Goal: Task Accomplishment & Management: Manage account settings

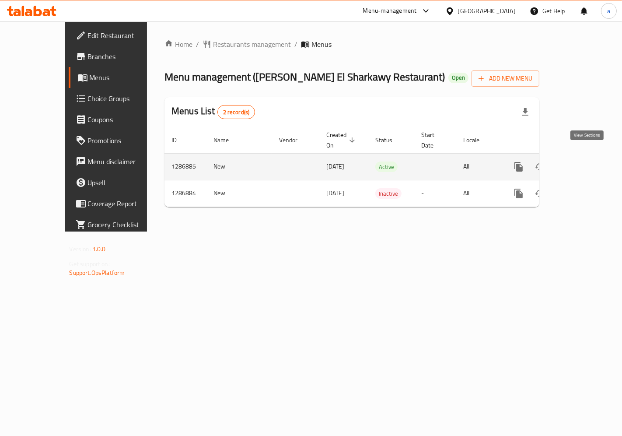
click at [586, 163] on icon "enhanced table" at bounding box center [582, 167] width 8 height 8
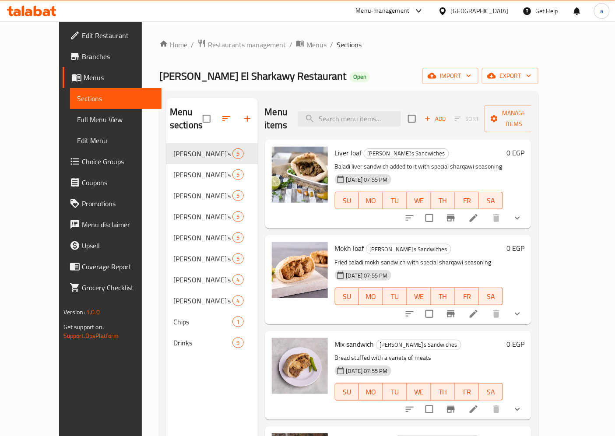
click at [479, 213] on icon at bounding box center [473, 218] width 10 height 10
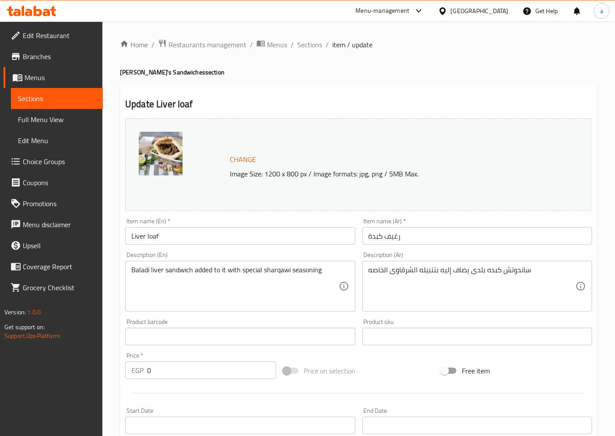
click at [61, 94] on span "Sections" at bounding box center [57, 98] width 78 height 10
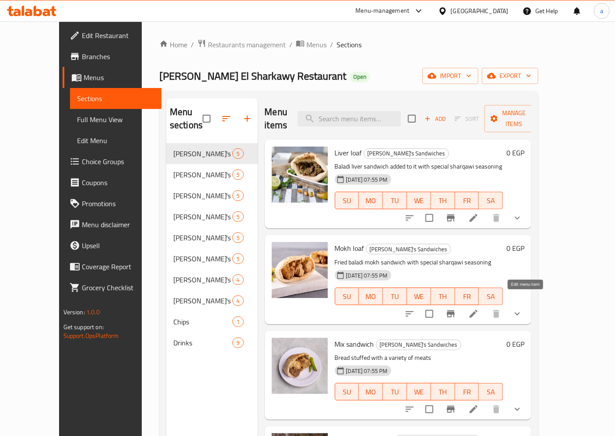
click at [479, 308] on icon at bounding box center [473, 313] width 10 height 10
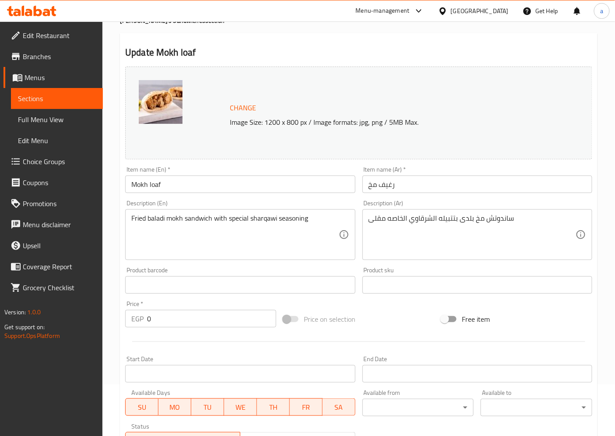
scroll to position [49, 0]
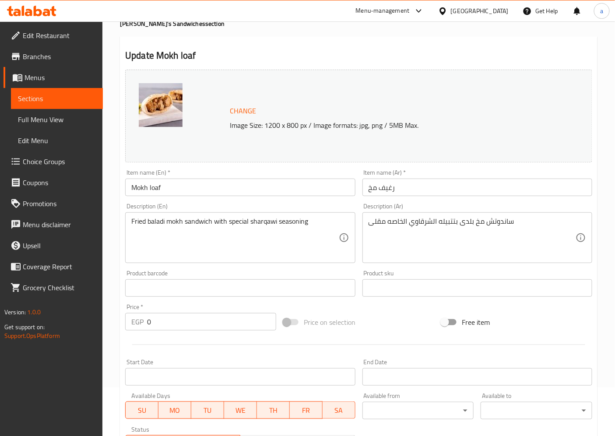
click at [46, 95] on span "Sections" at bounding box center [57, 98] width 78 height 10
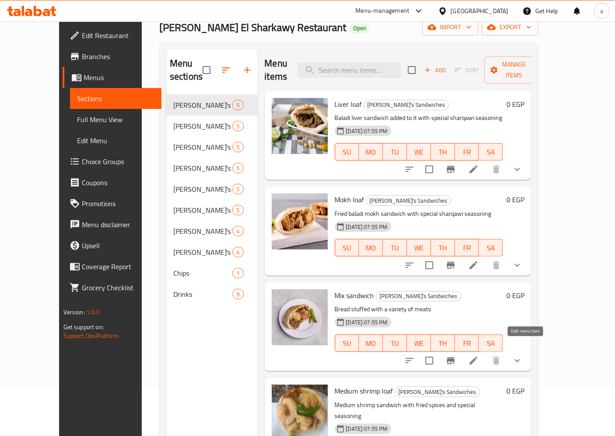
click at [479, 355] on icon at bounding box center [473, 360] width 10 height 10
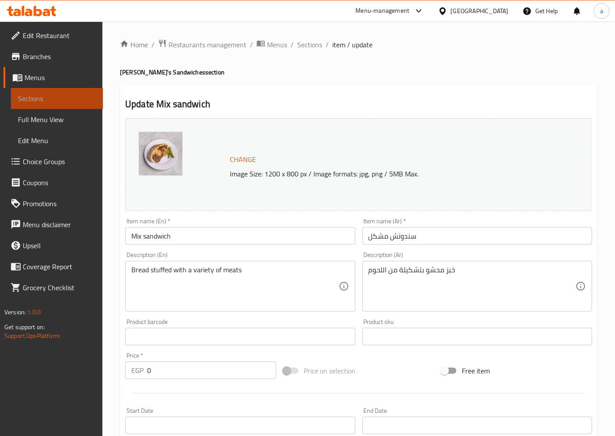
click at [38, 93] on span "Sections" at bounding box center [57, 98] width 78 height 10
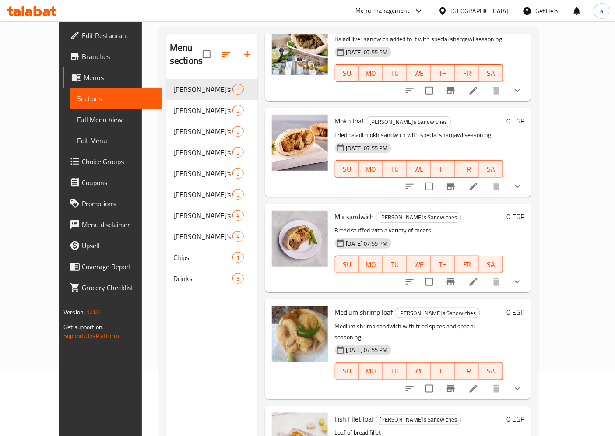
scroll to position [122, 0]
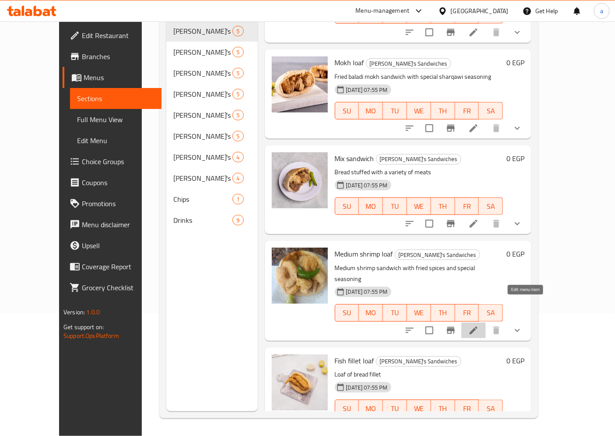
click at [479, 325] on icon at bounding box center [473, 330] width 10 height 10
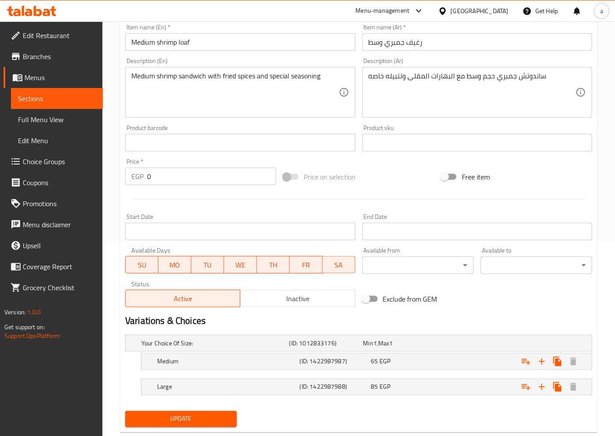
scroll to position [194, 0]
click at [38, 94] on span "Sections" at bounding box center [57, 98] width 78 height 10
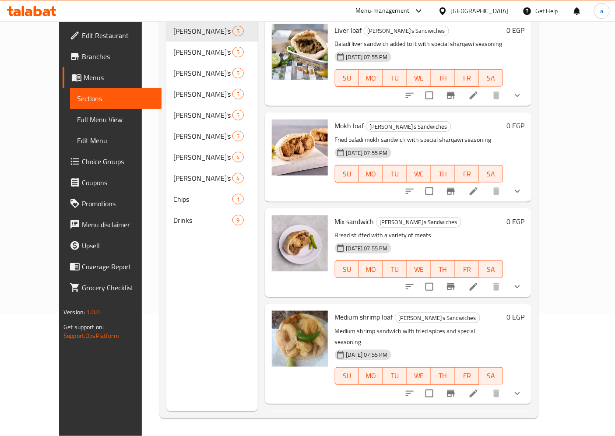
scroll to position [63, 0]
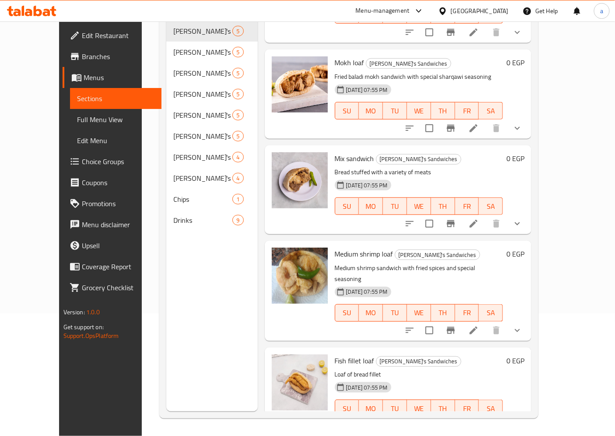
click at [486, 418] on li at bounding box center [473, 426] width 24 height 16
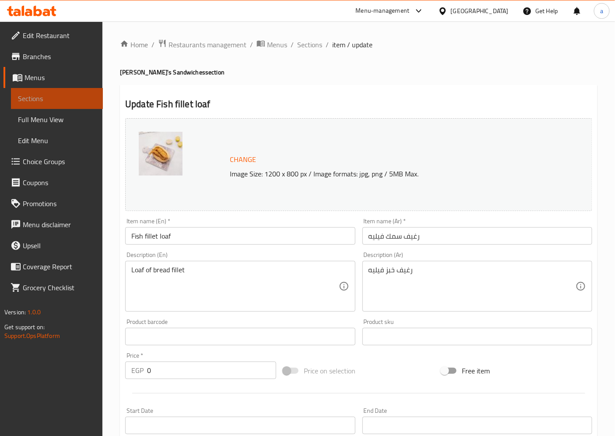
click at [59, 96] on span "Sections" at bounding box center [57, 98] width 78 height 10
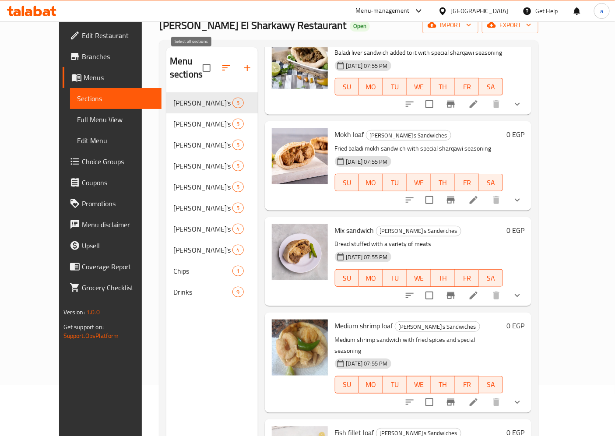
scroll to position [25, 0]
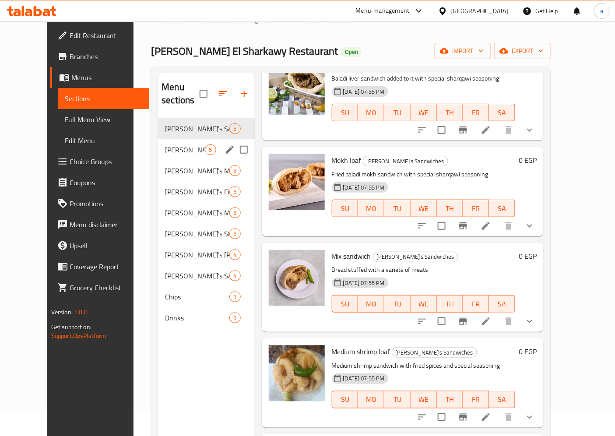
click at [181, 139] on div "Mohamed El-Sharkawy's Liver 5" at bounding box center [206, 149] width 96 height 21
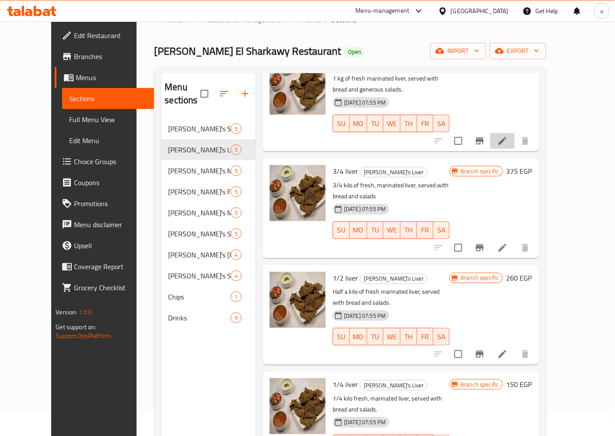
click at [514, 133] on li at bounding box center [502, 141] width 24 height 16
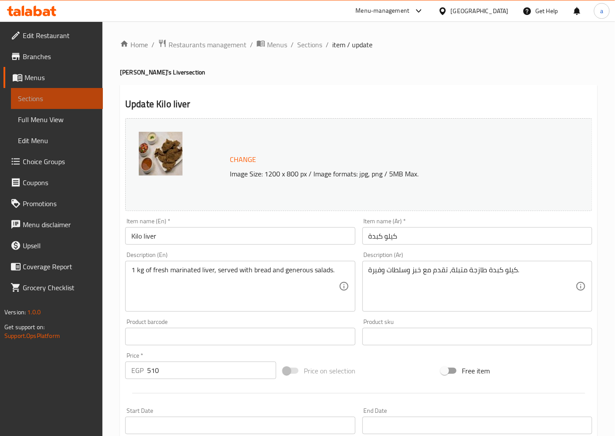
click at [36, 97] on span "Sections" at bounding box center [57, 98] width 78 height 10
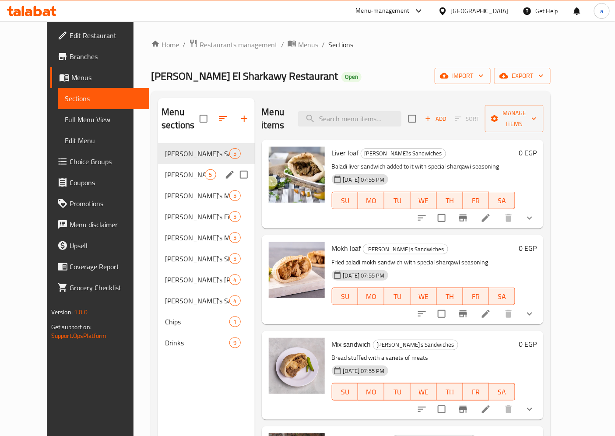
click at [159, 164] on div "Mohamed El-Sharkawy's Liver 5" at bounding box center [206, 174] width 96 height 21
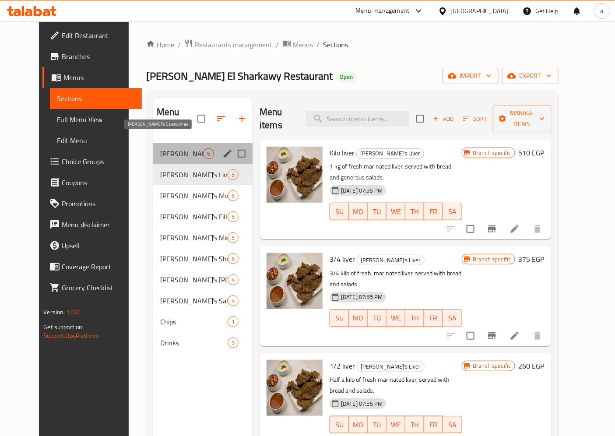
click at [160, 148] on span "Mohamed El-Sharkawy's Sandwiches" at bounding box center [181, 153] width 43 height 10
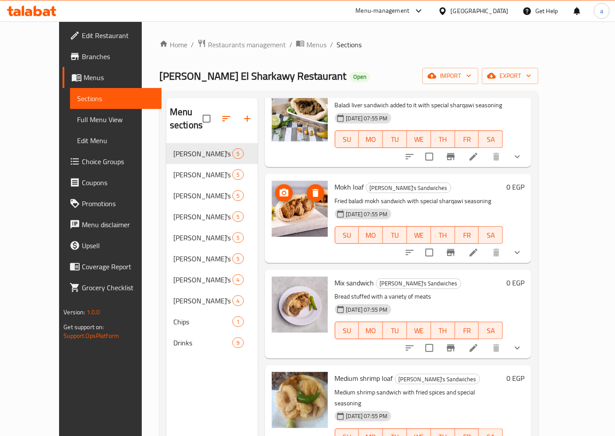
scroll to position [63, 0]
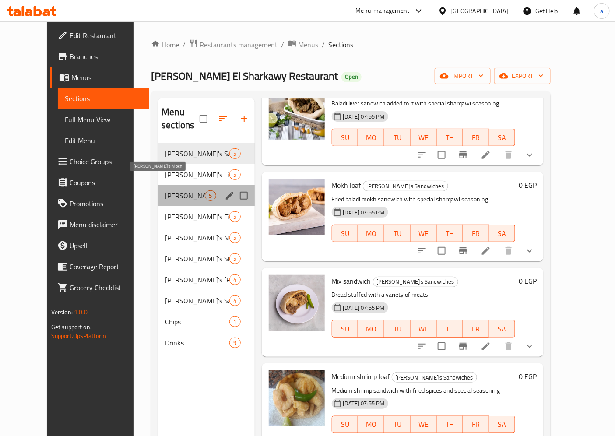
click at [175, 190] on span "Mohamed El-Sharkawy's Mokh" at bounding box center [185, 195] width 40 height 10
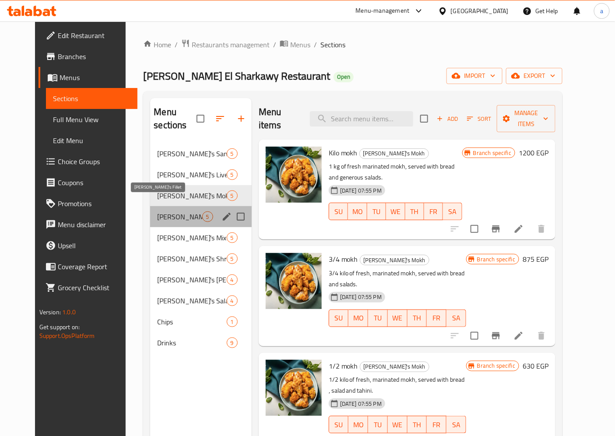
click at [192, 211] on span "Mohamed El-Sharkawy's Fillet" at bounding box center [179, 216] width 45 height 10
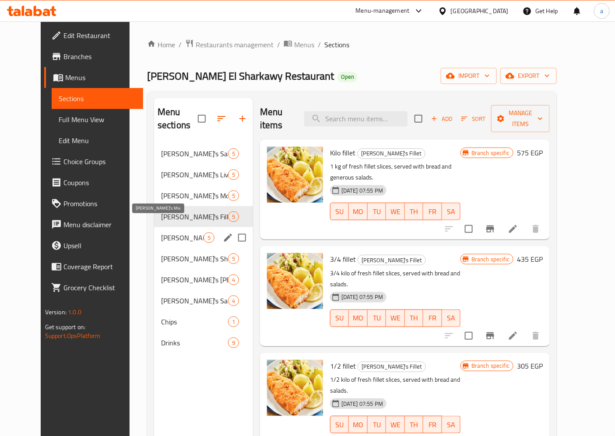
click at [187, 232] on span "Mohamed El-Sharkawy's Mix" at bounding box center [182, 237] width 42 height 10
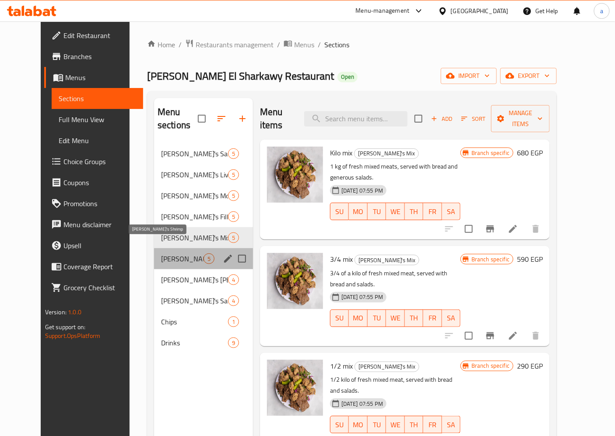
click at [181, 253] on span "Mohamed El-Sharkawy's Shrimp" at bounding box center [182, 258] width 42 height 10
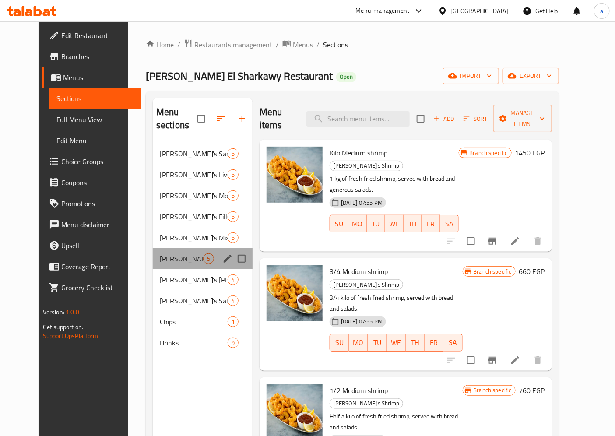
click at [178, 254] on div "Mohamed El-Sharkawy's Shrimp 5" at bounding box center [203, 258] width 100 height 21
click at [181, 274] on span "Mohamed El-Sharkawy's Rice" at bounding box center [181, 279] width 43 height 10
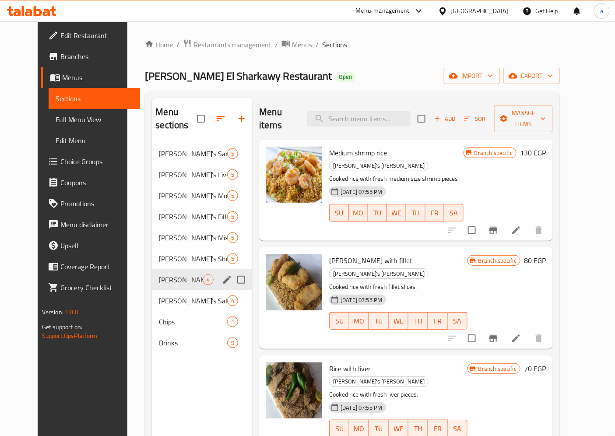
click at [180, 273] on div "Mohamed El-Sharkawy's Rice 4" at bounding box center [202, 279] width 100 height 21
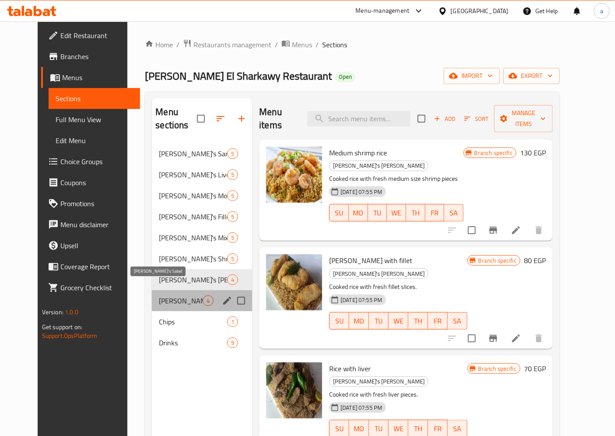
click at [178, 295] on span "Mohamed El-Sharkawy's Salad" at bounding box center [181, 300] width 44 height 10
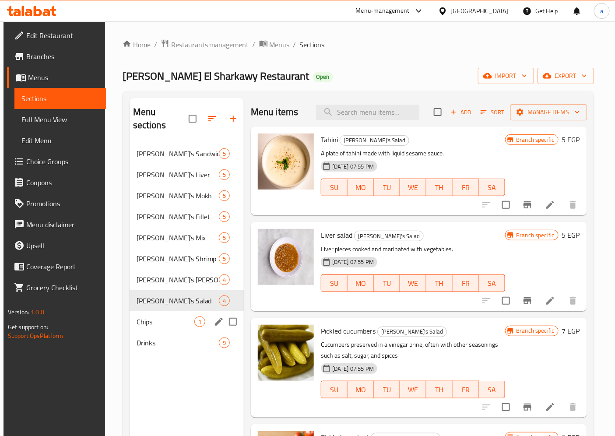
click at [168, 311] on div "Chips 1" at bounding box center [186, 321] width 114 height 21
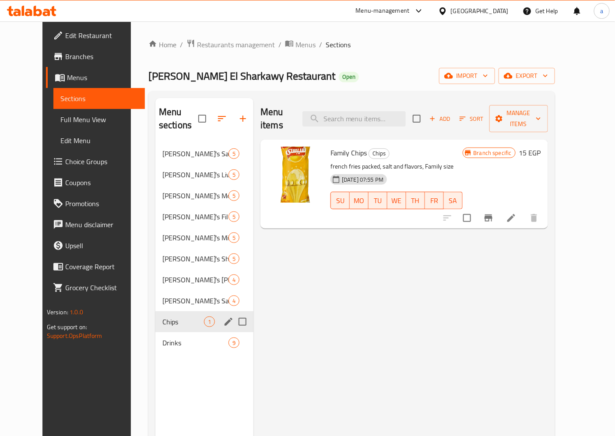
click at [165, 314] on div "Chips 1" at bounding box center [204, 321] width 98 height 21
click at [164, 332] on div "Drinks 9" at bounding box center [204, 342] width 98 height 21
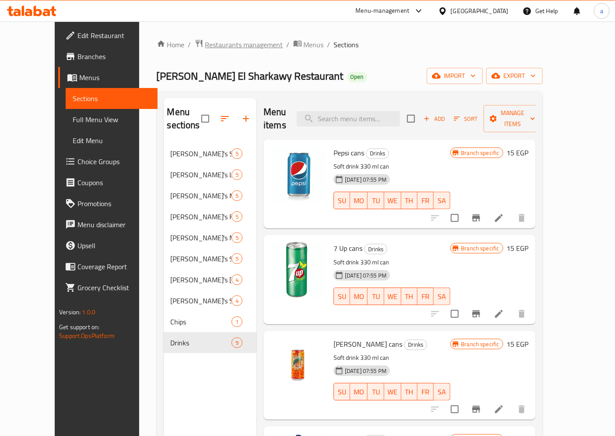
click at [213, 46] on span "Restaurants management" at bounding box center [244, 44] width 78 height 10
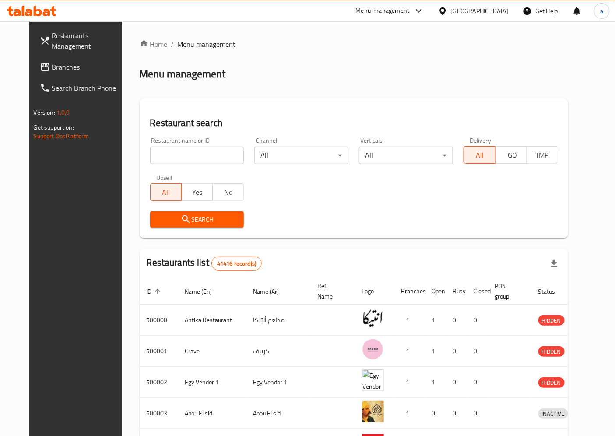
click at [52, 72] on span "Branches" at bounding box center [88, 67] width 73 height 10
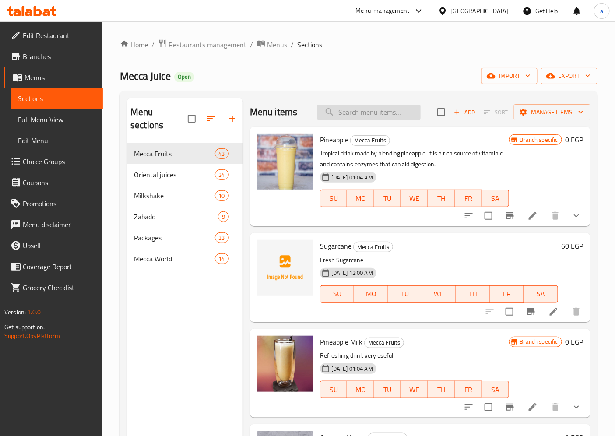
click at [386, 116] on input "search" at bounding box center [368, 112] width 103 height 15
paste input "Avocado Honey"
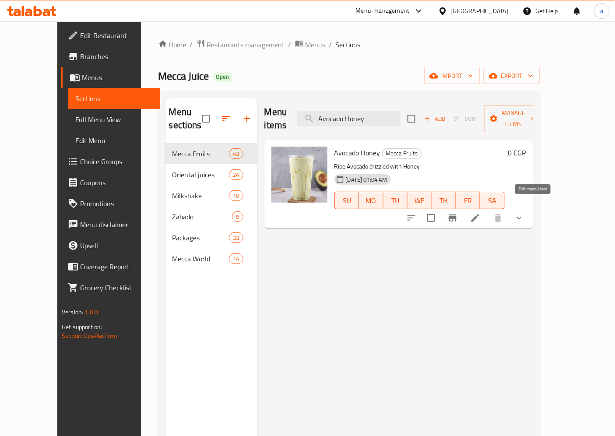
type input "Avocado Honey"
click at [480, 213] on icon at bounding box center [475, 218] width 10 height 10
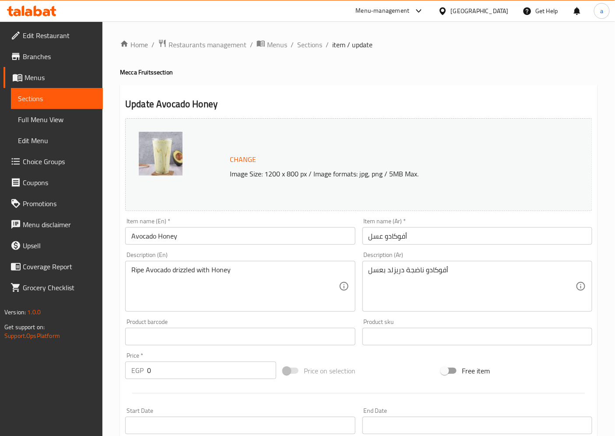
click at [206, 51] on div "Home / Restaurants management / Menus / Sections / item / update Mecca Fruits s…" at bounding box center [358, 336] width 477 height 594
click at [206, 43] on span "Restaurants management" at bounding box center [207, 44] width 78 height 10
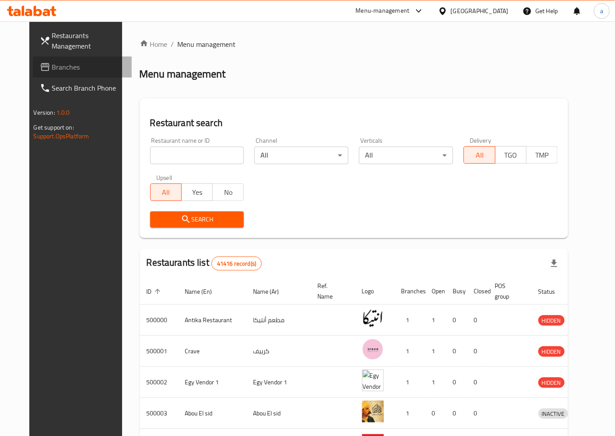
click at [52, 71] on span "Branches" at bounding box center [88, 67] width 73 height 10
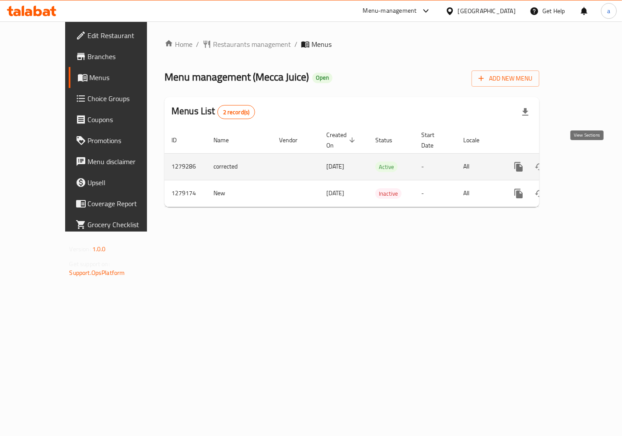
click at [592, 156] on link "enhanced table" at bounding box center [581, 166] width 21 height 21
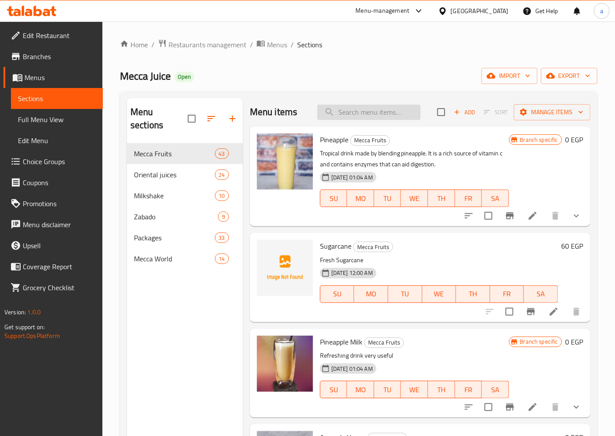
click at [351, 111] on input "search" at bounding box center [368, 112] width 103 height 15
paste input "Avocado Dates"
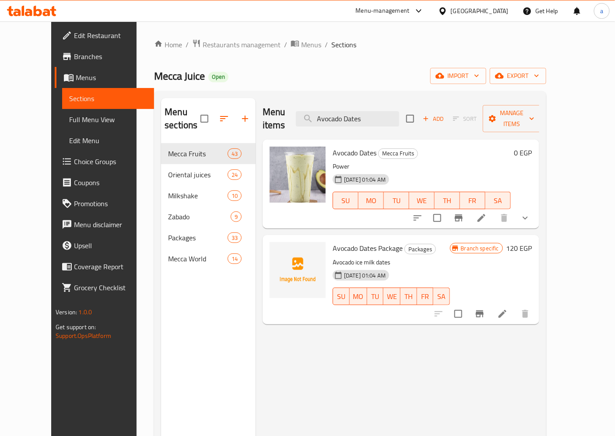
type input "Avocado Dates"
click at [493, 210] on li at bounding box center [481, 218] width 24 height 16
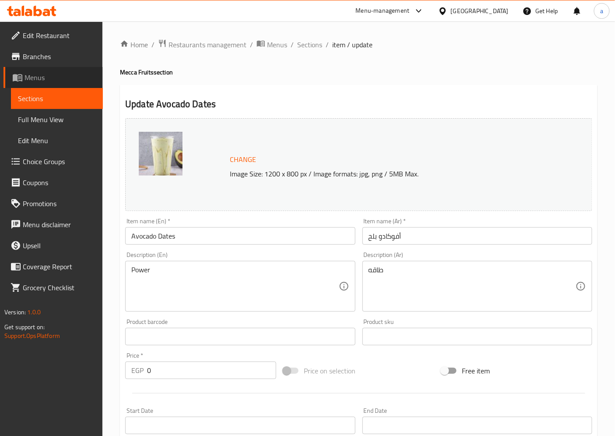
click at [43, 80] on span "Menus" at bounding box center [59, 77] width 71 height 10
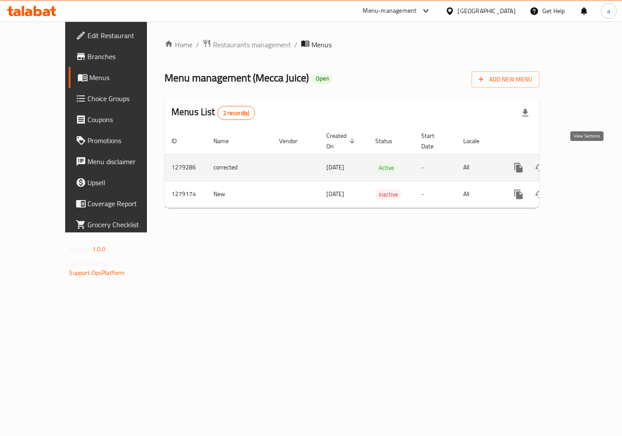
click at [582, 162] on icon "enhanced table" at bounding box center [582, 167] width 10 height 10
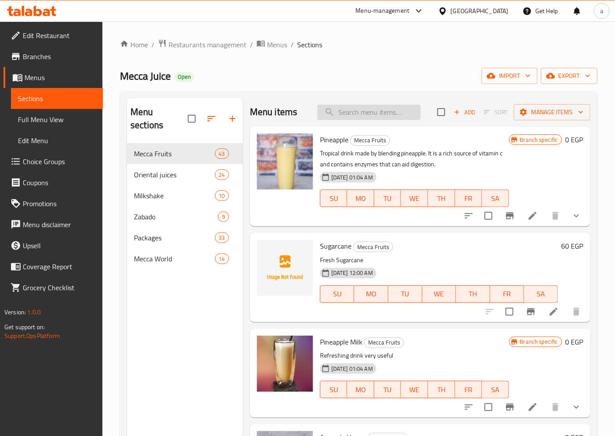
click at [381, 119] on input "search" at bounding box center [368, 112] width 103 height 15
paste input "Avocado Nuts:"
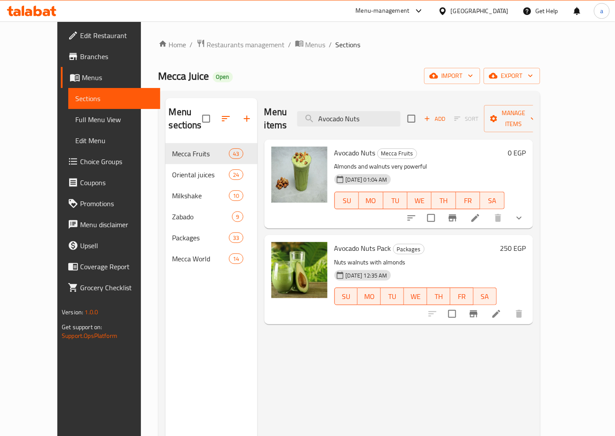
type input "Avocado Nuts"
click at [480, 213] on icon at bounding box center [475, 218] width 10 height 10
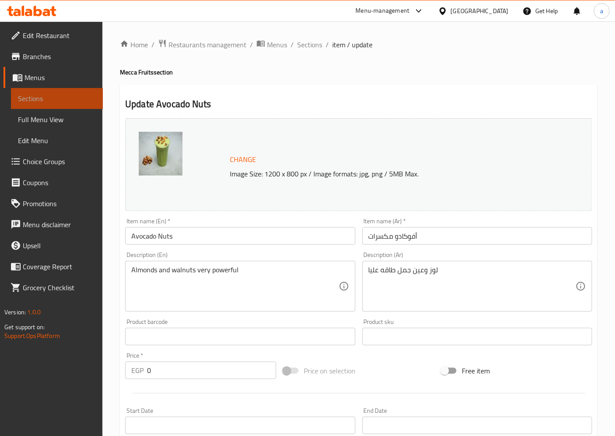
click at [68, 94] on span "Sections" at bounding box center [57, 98] width 78 height 10
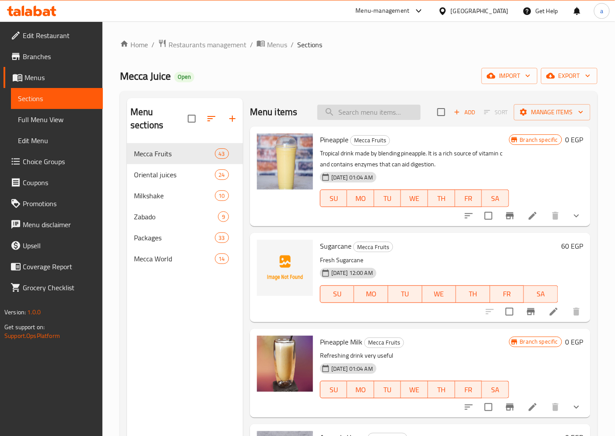
click at [346, 104] on div "Menu items Add Sort Manage items" at bounding box center [420, 112] width 340 height 28
click at [347, 105] on input "search" at bounding box center [368, 112] width 103 height 15
paste input "Avocado Kiwi"
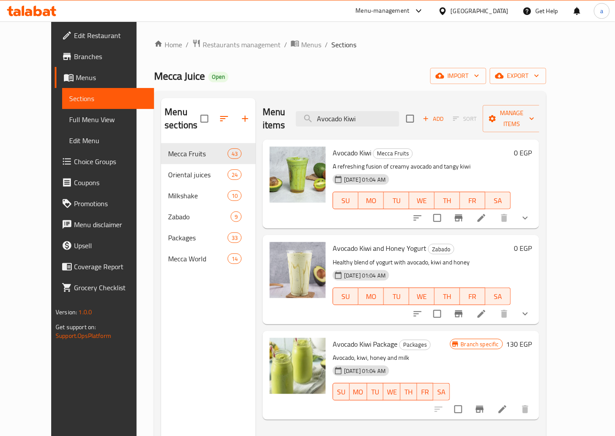
type input "Avocado Kiwi"
click at [486, 213] on icon at bounding box center [481, 218] width 10 height 10
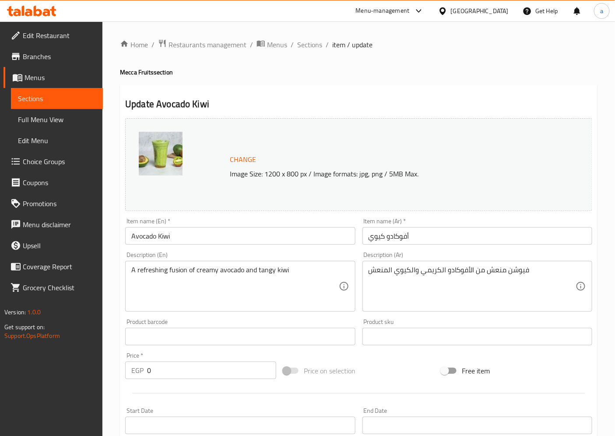
click at [66, 103] on span "Sections" at bounding box center [57, 98] width 78 height 10
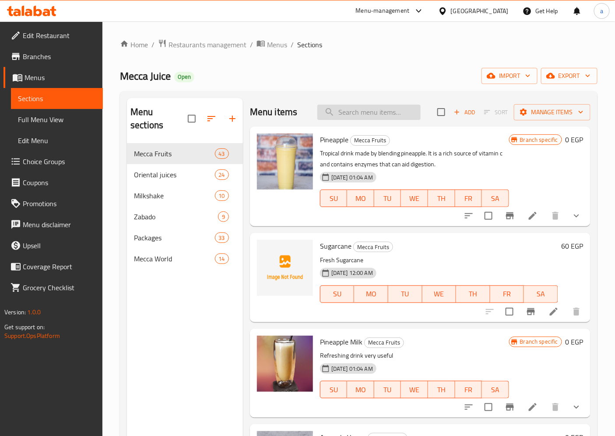
click at [342, 106] on input "search" at bounding box center [368, 112] width 103 height 15
paste input "Avocado Strawberry"
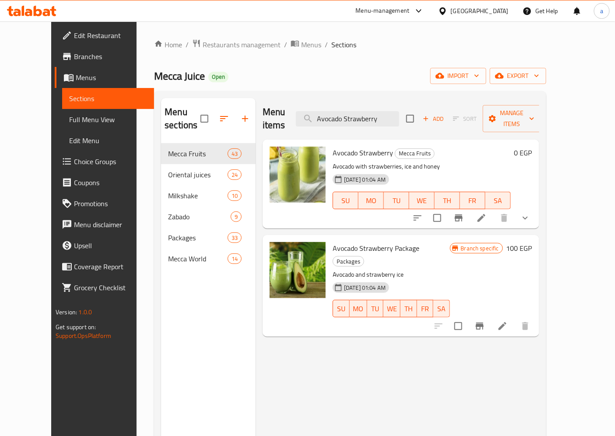
type input "Avocado Strawberry"
click at [486, 213] on icon at bounding box center [481, 218] width 10 height 10
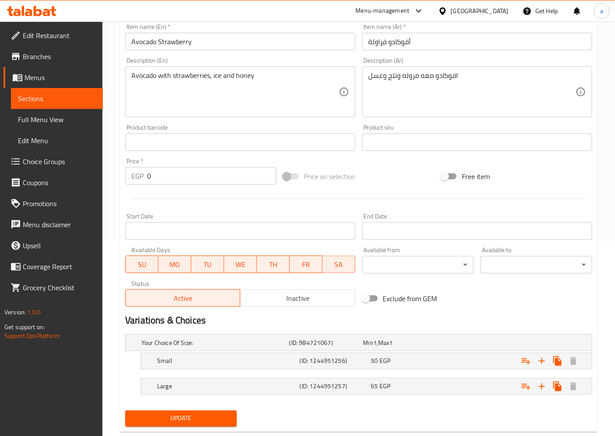
scroll to position [214, 0]
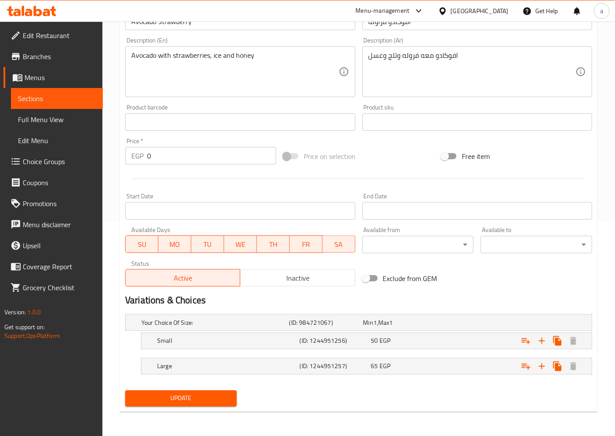
click at [45, 159] on span "Choice Groups" at bounding box center [59, 161] width 73 height 10
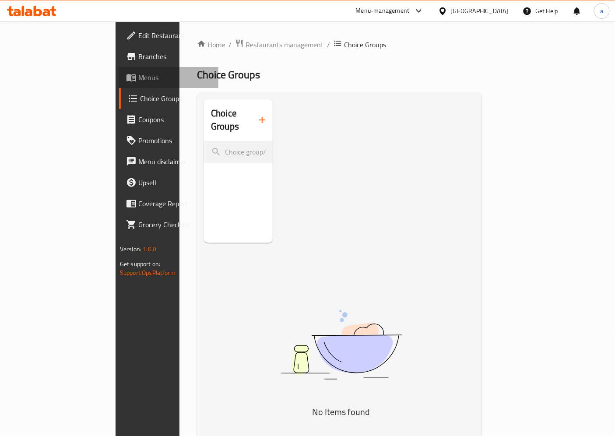
click at [138, 73] on span "Menus" at bounding box center [174, 77] width 73 height 10
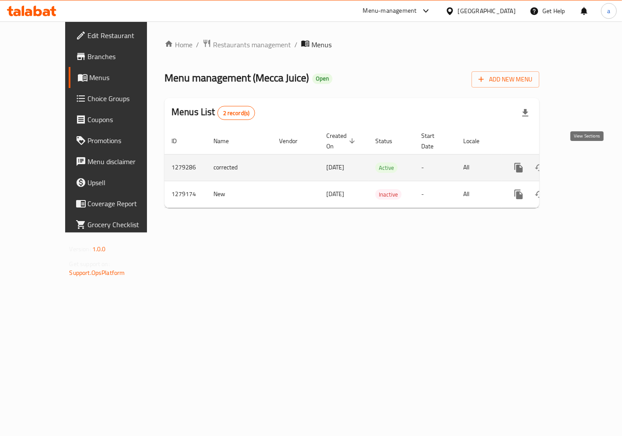
click at [584, 163] on icon "enhanced table" at bounding box center [582, 167] width 10 height 10
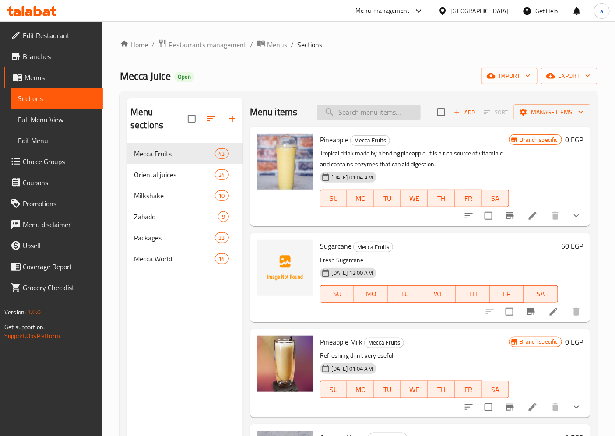
click at [384, 115] on input "search" at bounding box center [368, 112] width 103 height 15
paste input "Avocado Mango"
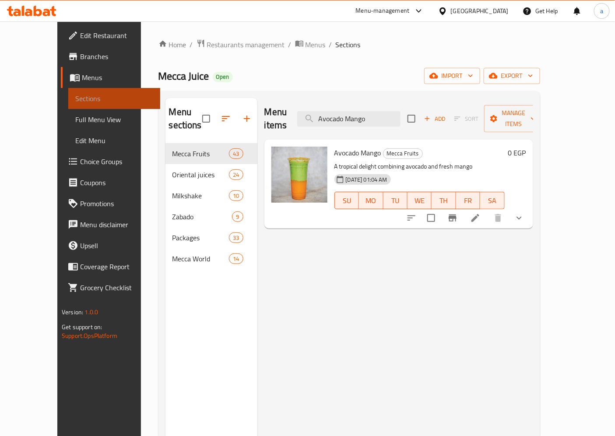
click at [75, 104] on span "Sections" at bounding box center [114, 98] width 78 height 10
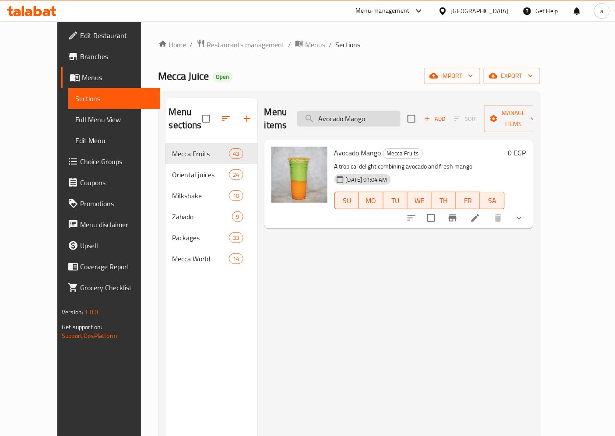
click at [383, 114] on input "Avocado Mango" at bounding box center [348, 118] width 103 height 15
paste input "Honey"
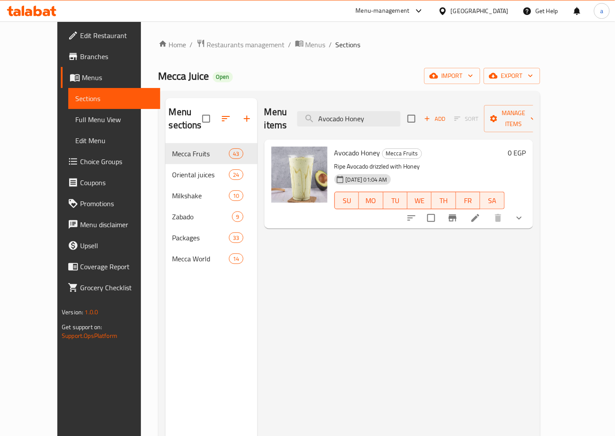
type input "Avocado Honey"
click at [487, 210] on li at bounding box center [475, 218] width 24 height 16
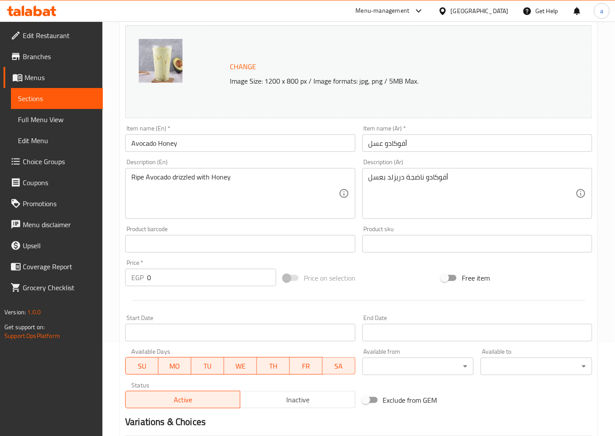
scroll to position [214, 0]
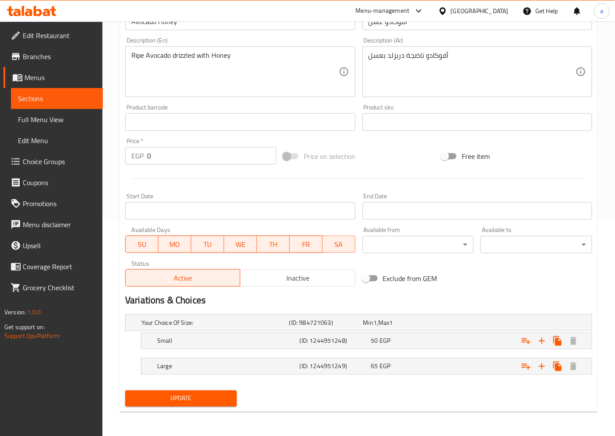
click at [77, 101] on span "Sections" at bounding box center [57, 98] width 78 height 10
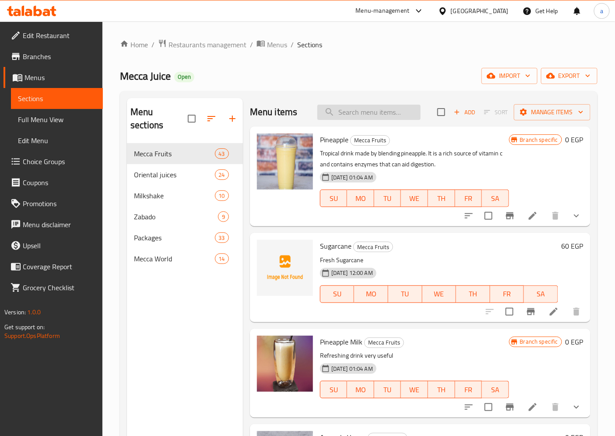
click at [342, 106] on input "search" at bounding box center [368, 112] width 103 height 15
paste input "Avocado Banana"
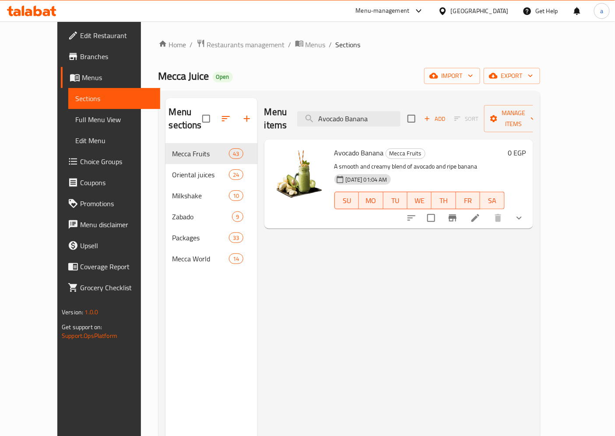
type input "Avocado Banana"
click at [487, 210] on li at bounding box center [475, 218] width 24 height 16
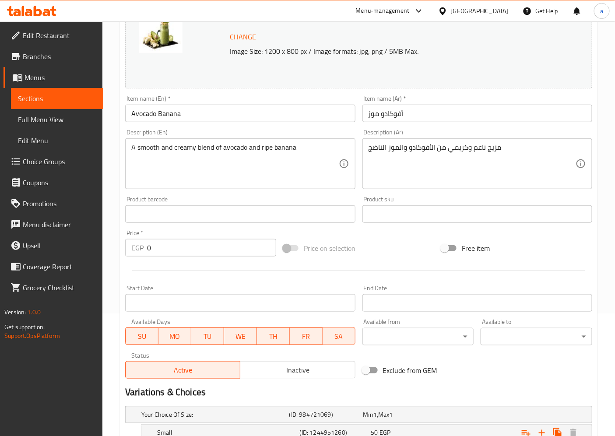
scroll to position [214, 0]
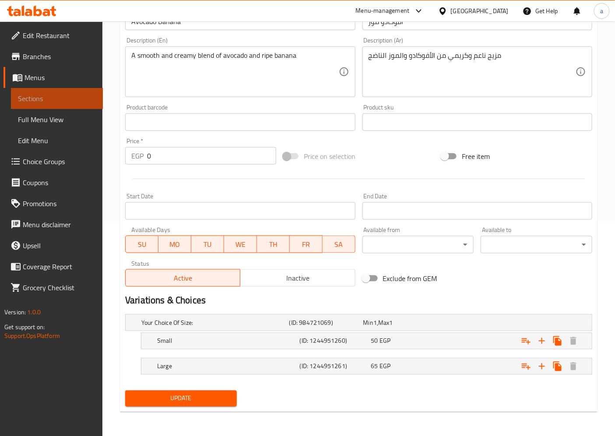
click at [22, 99] on span "Sections" at bounding box center [57, 98] width 78 height 10
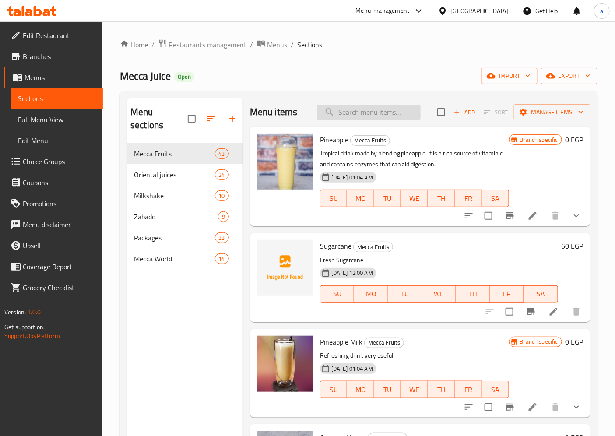
click at [376, 107] on input "search" at bounding box center [368, 112] width 103 height 15
paste input "Mango with Milk"
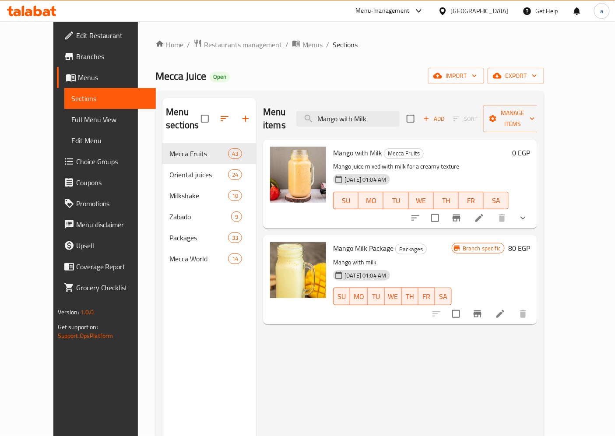
type input "Mango with Milk"
click at [484, 213] on icon at bounding box center [479, 218] width 10 height 10
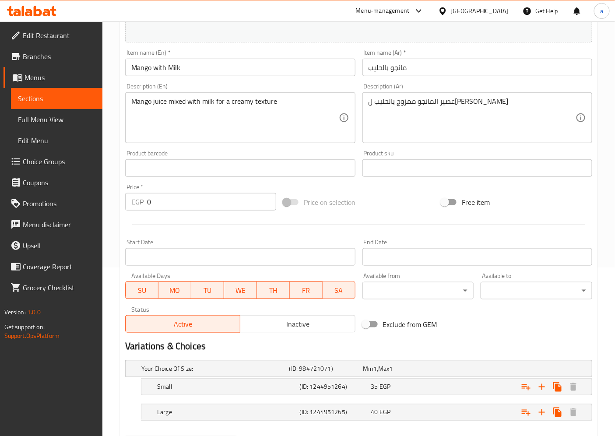
scroll to position [214, 0]
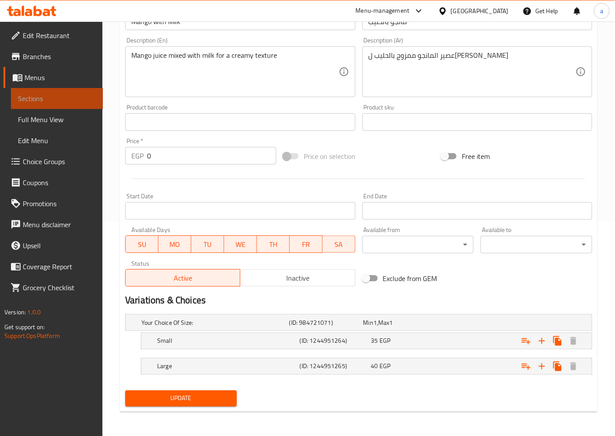
click at [14, 101] on link "Sections" at bounding box center [57, 98] width 92 height 21
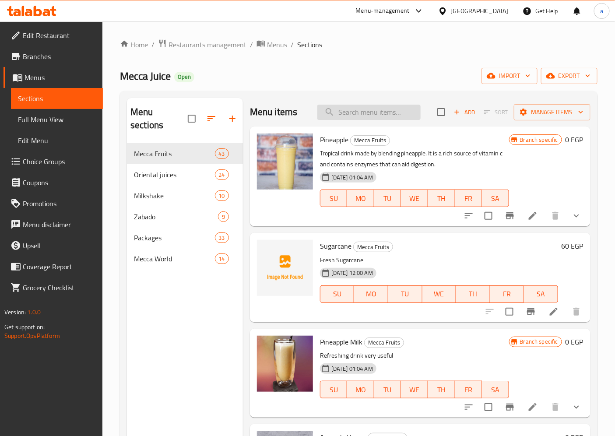
click at [381, 112] on input "search" at bounding box center [368, 112] width 103 height 15
paste input "Strawberry"
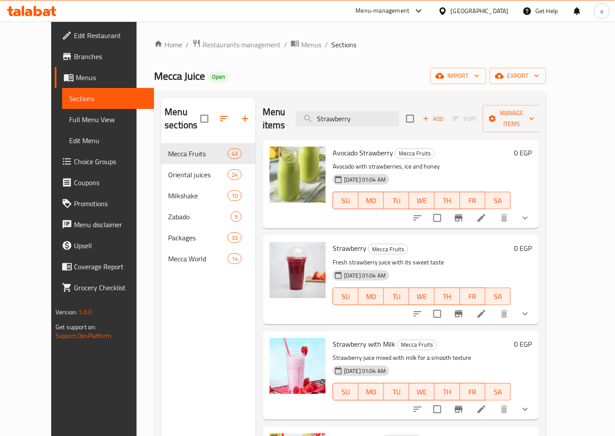
type input "Strawberry"
click at [493, 306] on li at bounding box center [481, 314] width 24 height 16
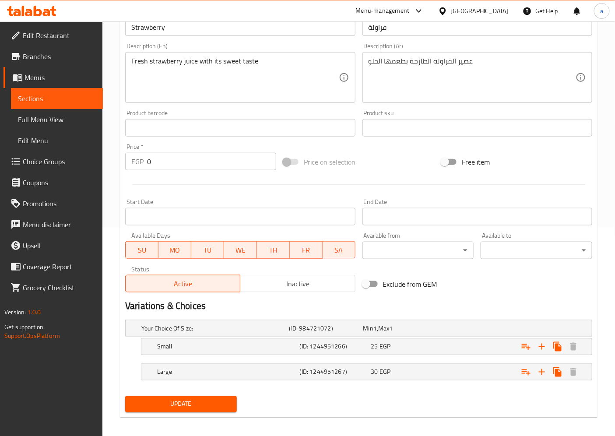
scroll to position [214, 0]
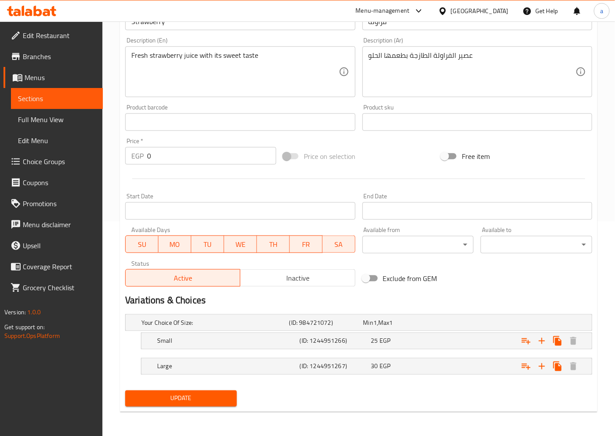
click at [56, 93] on span "Sections" at bounding box center [57, 98] width 78 height 10
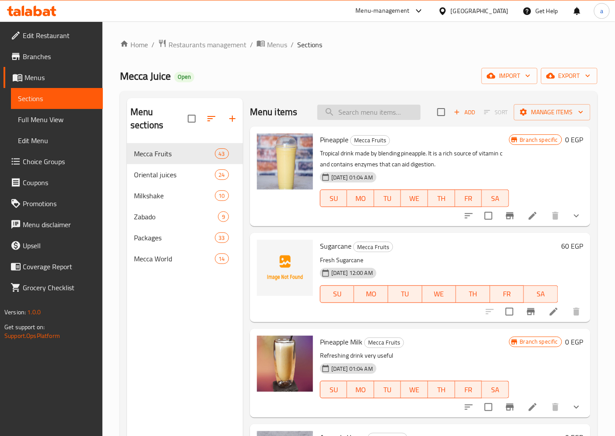
click at [358, 110] on input "search" at bounding box center [368, 112] width 103 height 15
paste input "Strawberry with Milk"
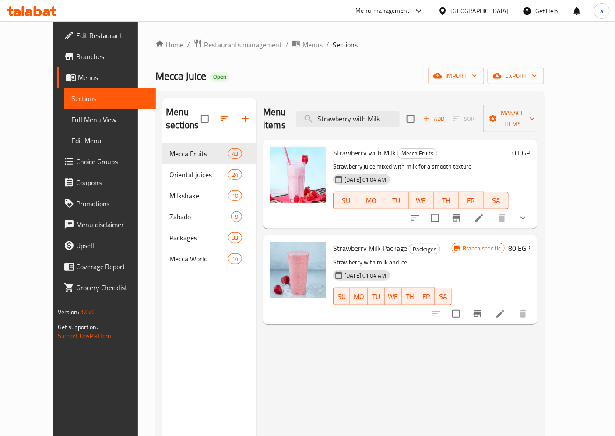
type input "Strawberry with Milk"
click at [484, 213] on icon at bounding box center [479, 218] width 10 height 10
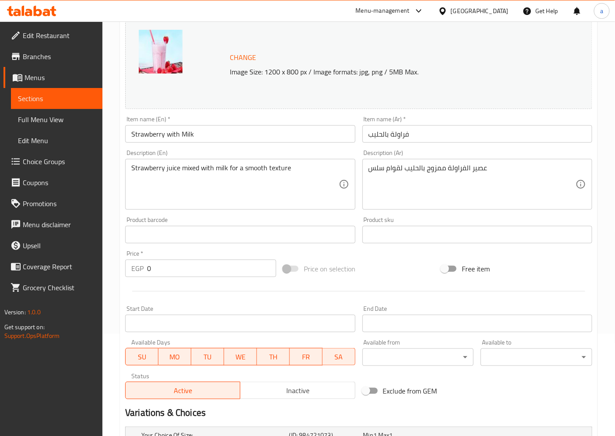
scroll to position [146, 0]
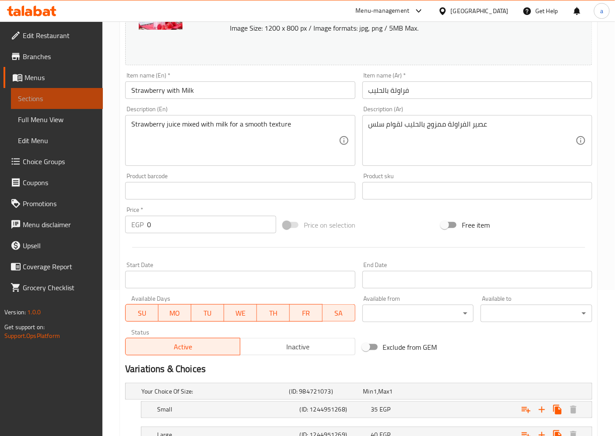
click at [72, 104] on link "Sections" at bounding box center [57, 98] width 92 height 21
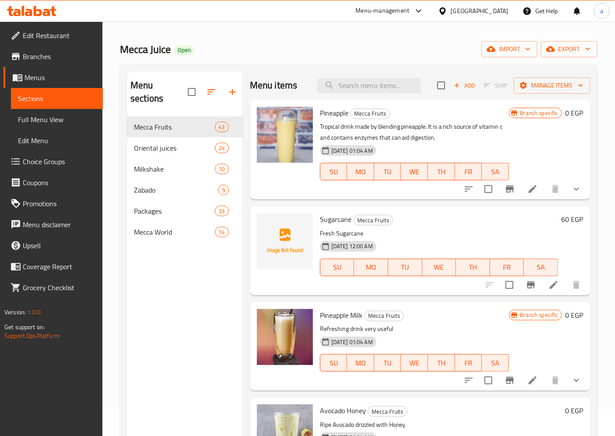
scroll to position [25, 0]
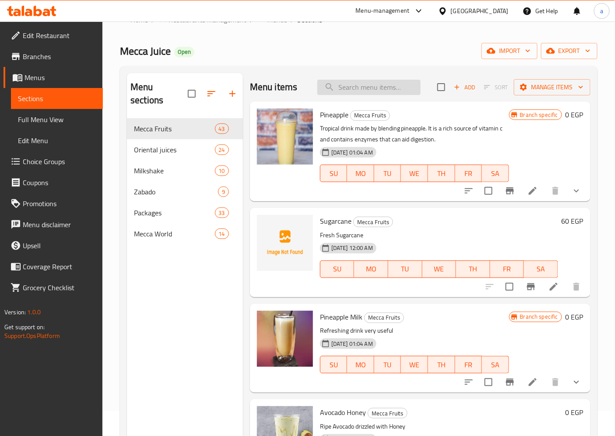
click at [340, 80] on input "search" at bounding box center [368, 87] width 103 height 15
paste input "Guava"
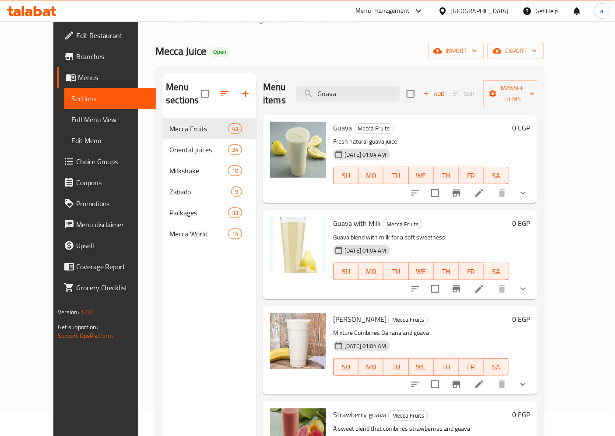
type input "Guava"
click at [491, 185] on li at bounding box center [479, 193] width 24 height 16
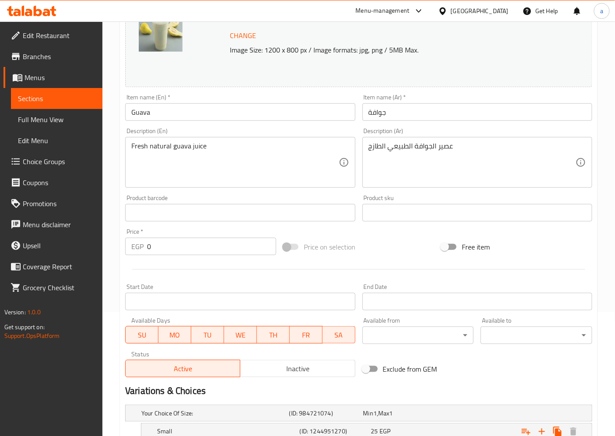
scroll to position [214, 0]
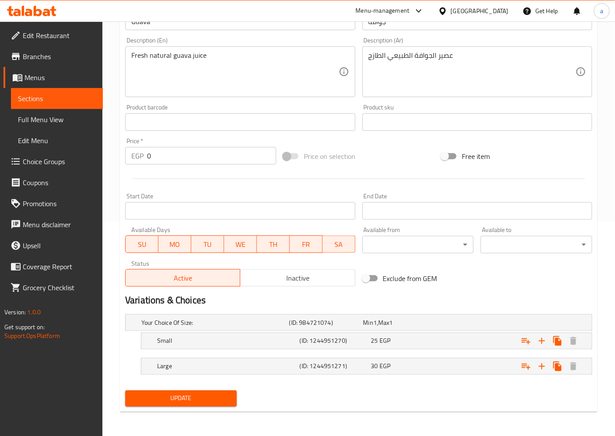
click at [69, 93] on span "Sections" at bounding box center [57, 98] width 78 height 10
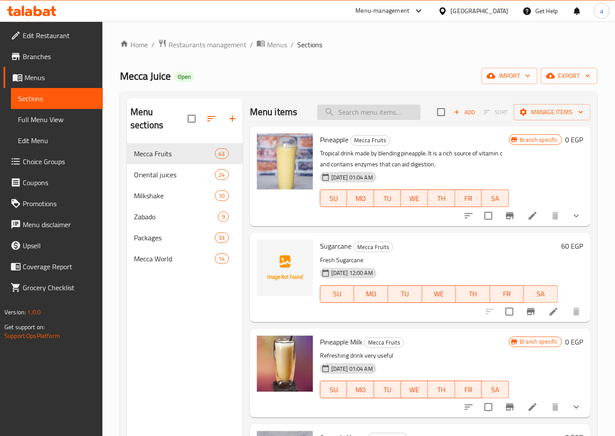
click at [385, 108] on input "search" at bounding box center [368, 112] width 103 height 15
paste input "Guava with Milk"
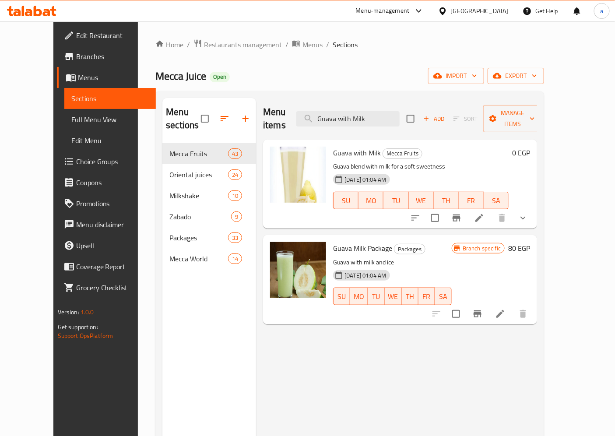
type input "Guava with Milk"
click at [491, 210] on li at bounding box center [479, 218] width 24 height 16
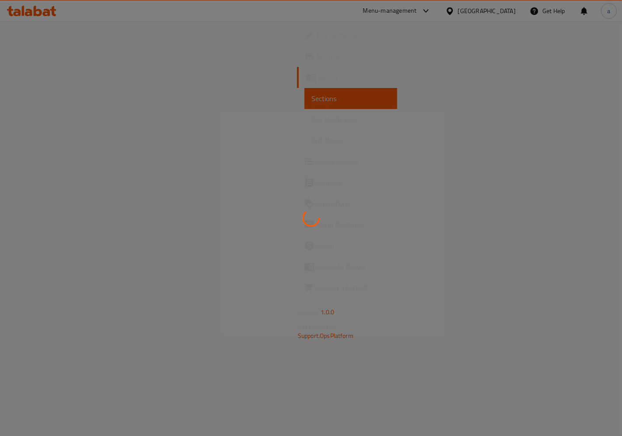
click at [150, 155] on div at bounding box center [311, 218] width 622 height 436
click at [318, 143] on div at bounding box center [311, 218] width 622 height 436
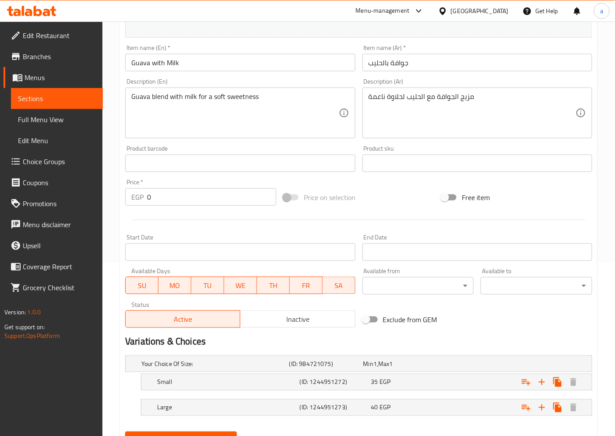
scroll to position [214, 0]
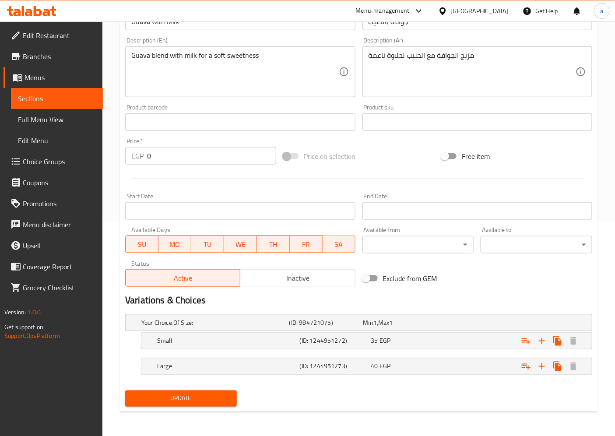
click at [68, 97] on span "Sections" at bounding box center [57, 98] width 78 height 10
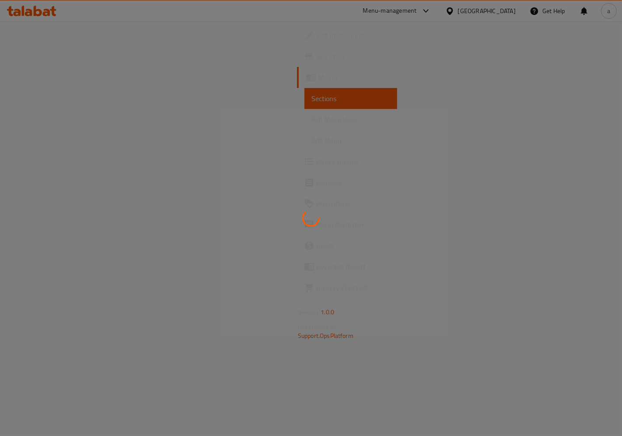
click at [66, 86] on div at bounding box center [311, 218] width 622 height 436
click at [277, 150] on div at bounding box center [311, 218] width 622 height 436
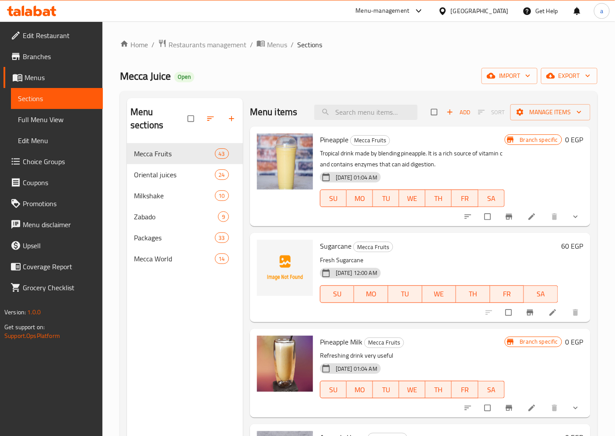
click at [364, 103] on div "Menu items Add Sort Manage items" at bounding box center [420, 112] width 340 height 28
click at [369, 107] on input "search" at bounding box center [365, 112] width 103 height 15
paste input "Avocado Banana"
type input "Avocado Banana"
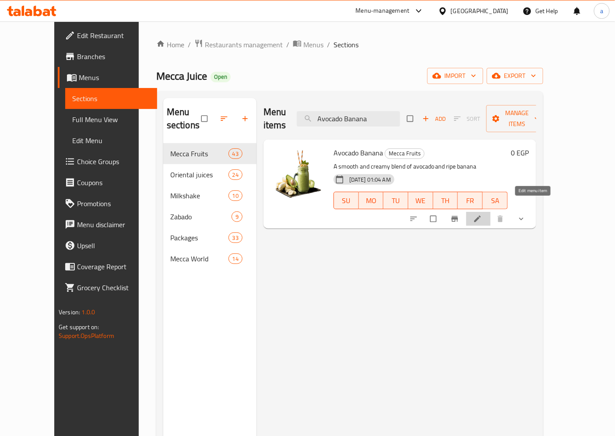
click at [483, 214] on link at bounding box center [478, 218] width 10 height 9
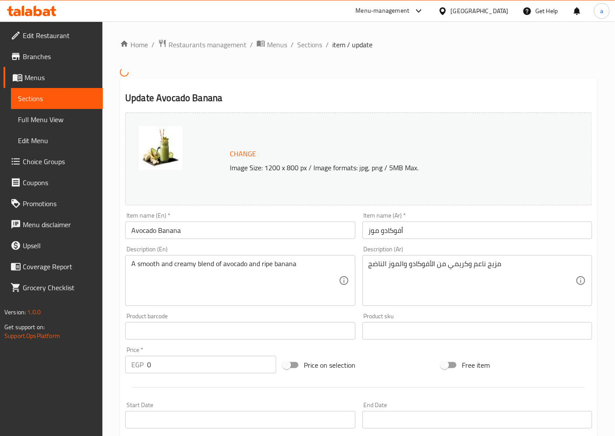
scroll to position [198, 0]
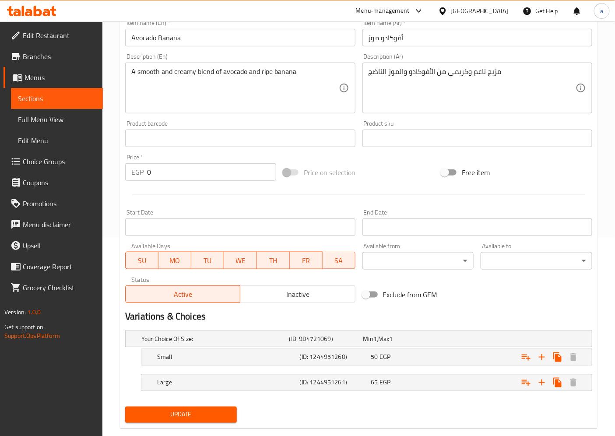
click at [68, 102] on span "Sections" at bounding box center [57, 98] width 78 height 10
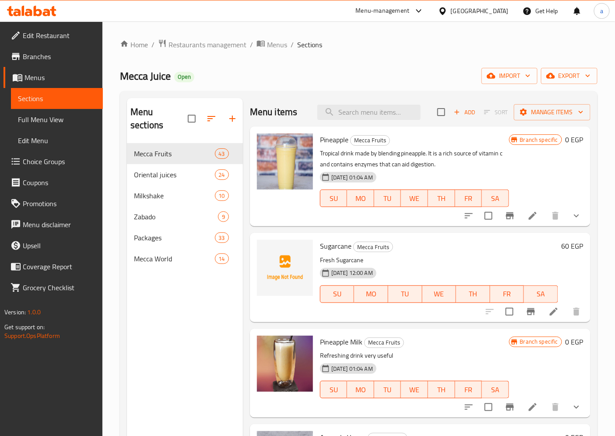
click at [362, 104] on div "Menu items Add Sort Manage items" at bounding box center [420, 112] width 340 height 28
click at [364, 108] on input "search" at bounding box center [368, 112] width 103 height 15
paste input "Mango with Milk"
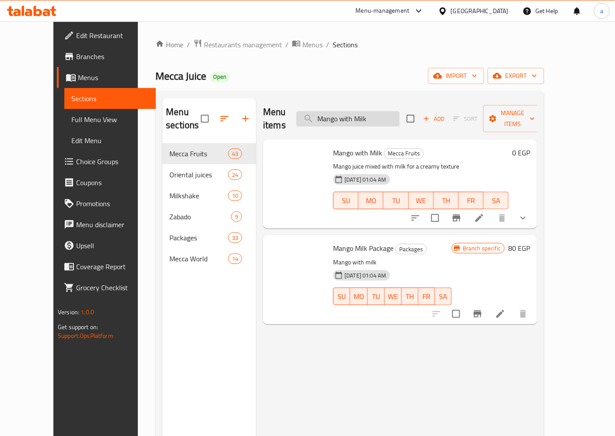
type input "Mango with Milk"
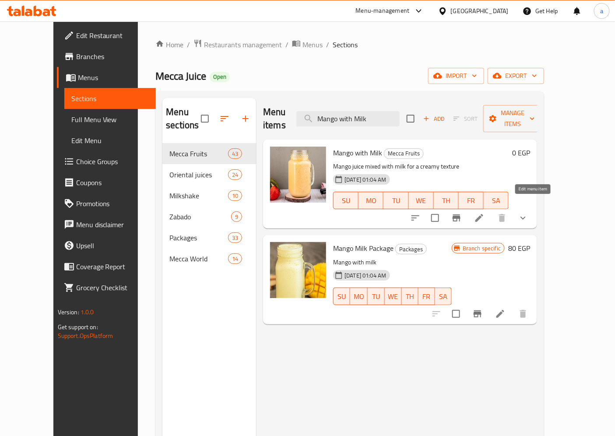
click at [484, 213] on icon at bounding box center [479, 218] width 10 height 10
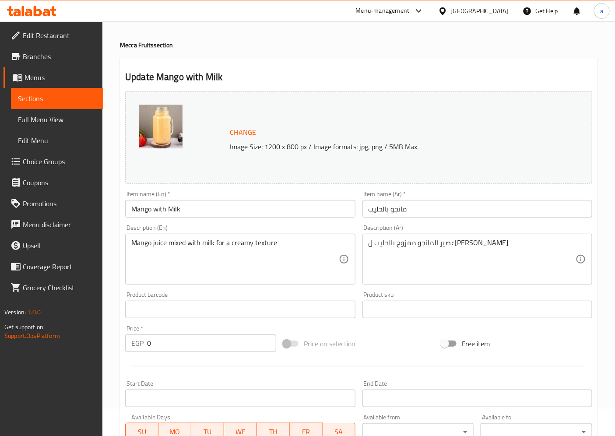
scroll to position [20, 0]
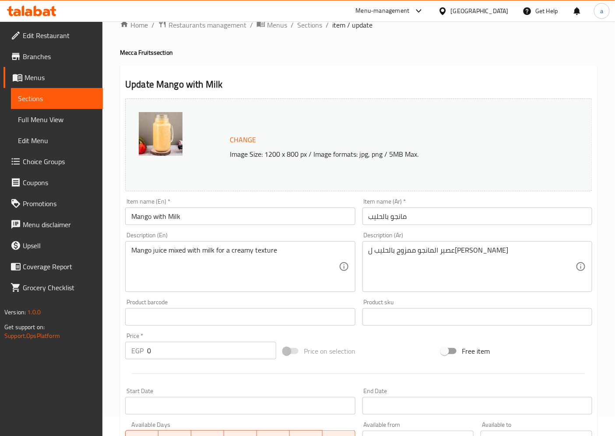
click at [67, 102] on span "Sections" at bounding box center [57, 98] width 78 height 10
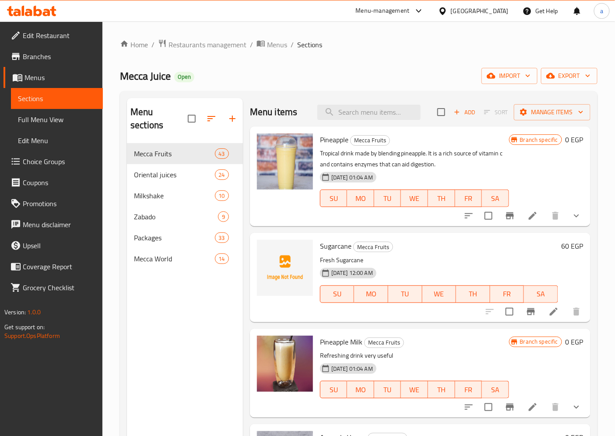
click at [352, 98] on div "Menu items Add Sort Manage items" at bounding box center [420, 112] width 340 height 28
click at [360, 108] on input "search" at bounding box center [368, 112] width 103 height 15
paste input "Strawberry"
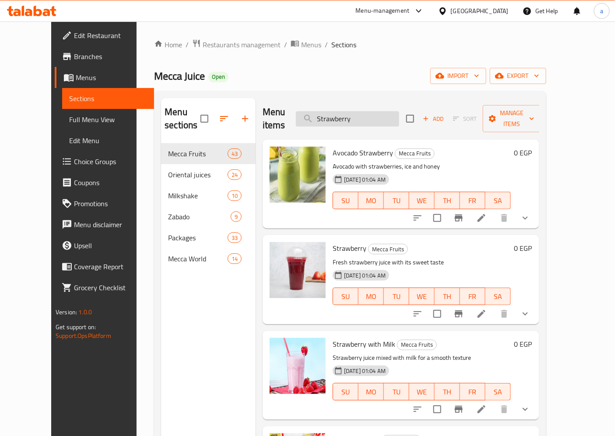
type input "Strawberry"
click at [493, 306] on li at bounding box center [481, 314] width 24 height 16
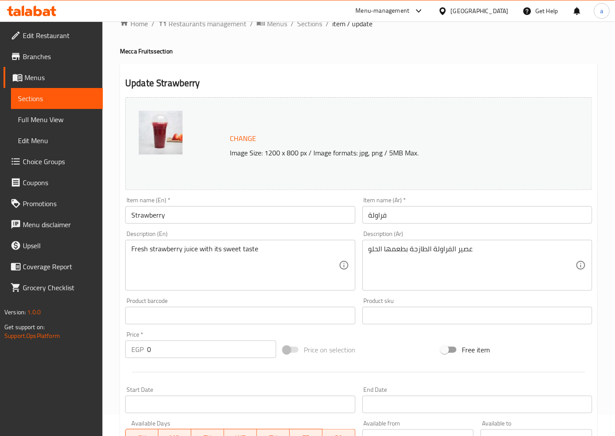
scroll to position [20, 0]
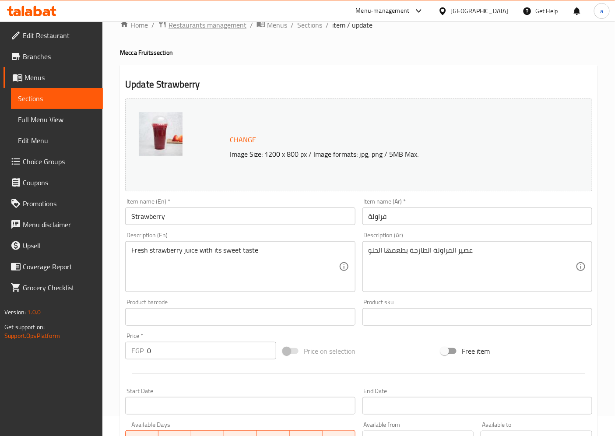
click at [181, 27] on span "Restaurants management" at bounding box center [207, 25] width 78 height 10
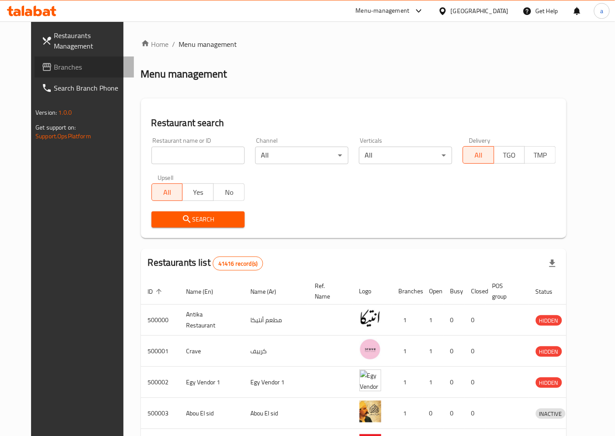
click at [66, 68] on span "Branches" at bounding box center [90, 67] width 73 height 10
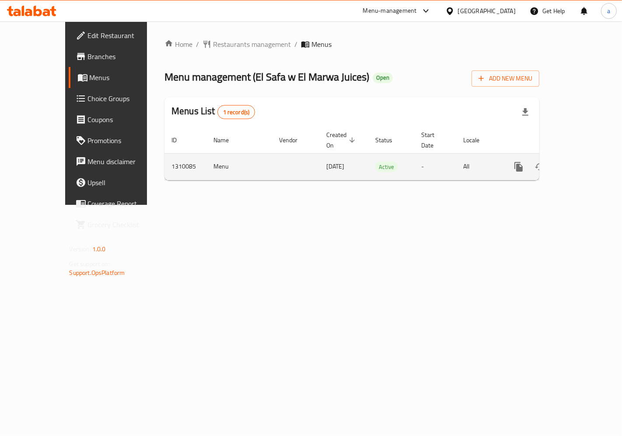
click at [585, 163] on icon "enhanced table" at bounding box center [582, 167] width 8 height 8
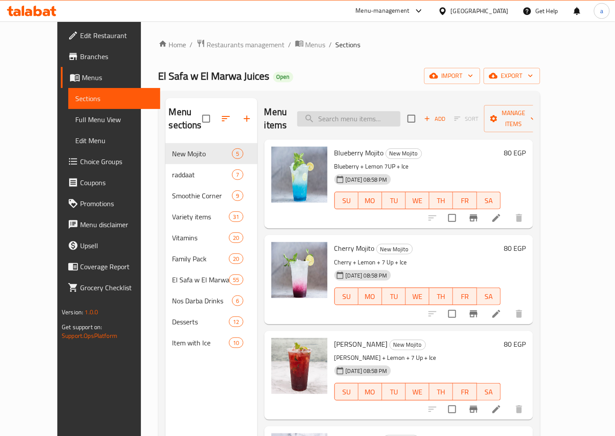
click at [337, 111] on input "search" at bounding box center [348, 118] width 103 height 15
paste input "Rada't El Nemr"
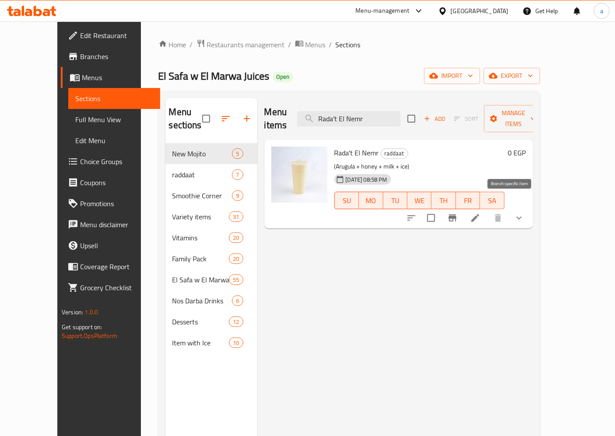
type input "Rada't El Nemr"
click at [487, 210] on li at bounding box center [475, 218] width 24 height 16
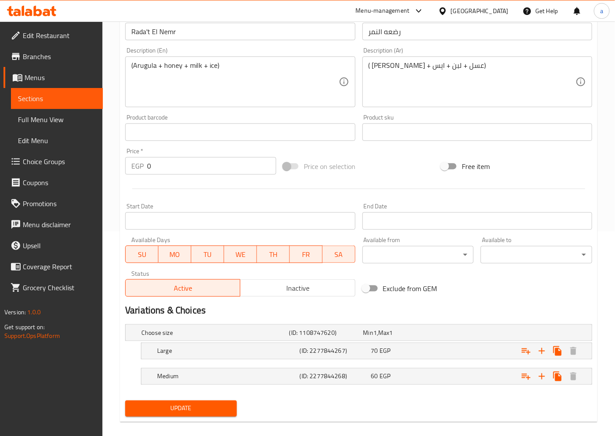
scroll to position [214, 0]
